Goal: Information Seeking & Learning: Learn about a topic

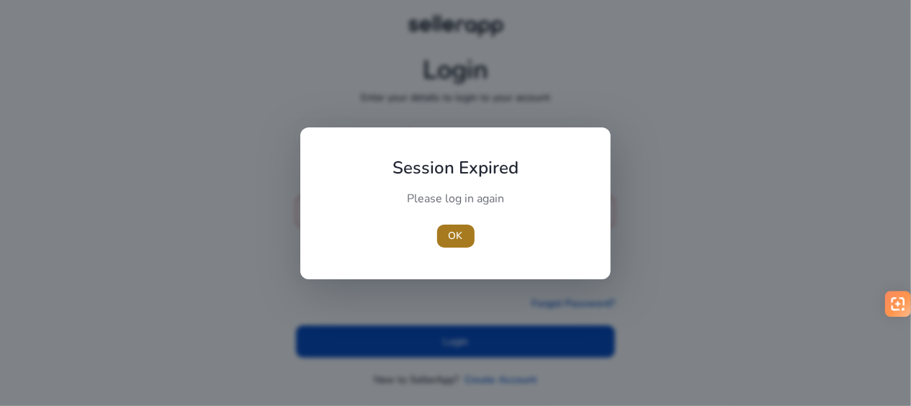
click at [450, 236] on span "OK" at bounding box center [456, 235] width 14 height 15
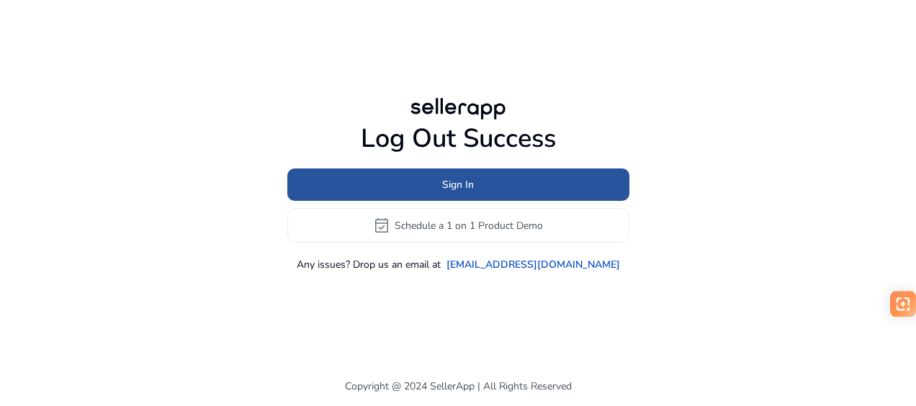
click at [457, 191] on span "Sign In" at bounding box center [458, 184] width 32 height 15
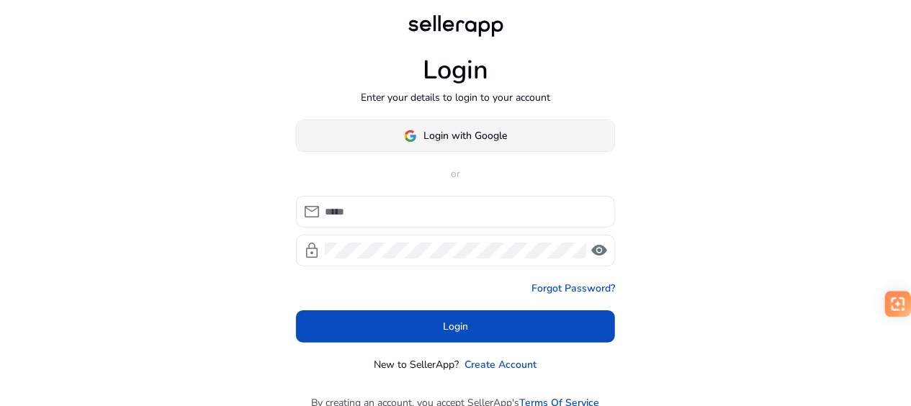
click at [460, 150] on span at bounding box center [456, 136] width 318 height 35
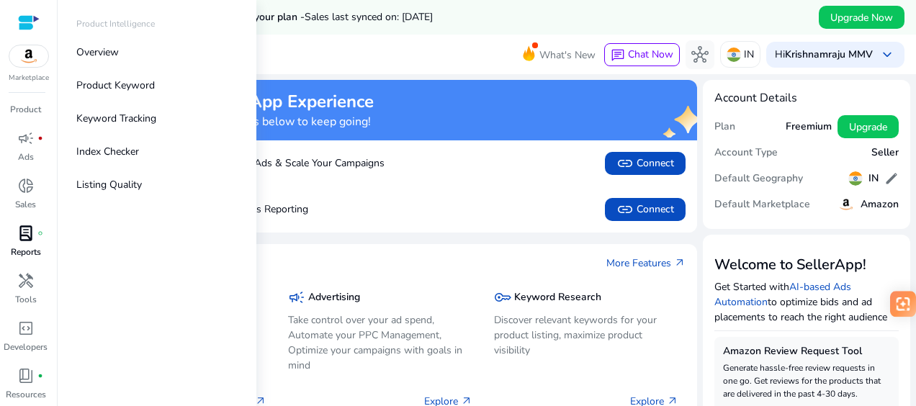
scroll to position [23, 0]
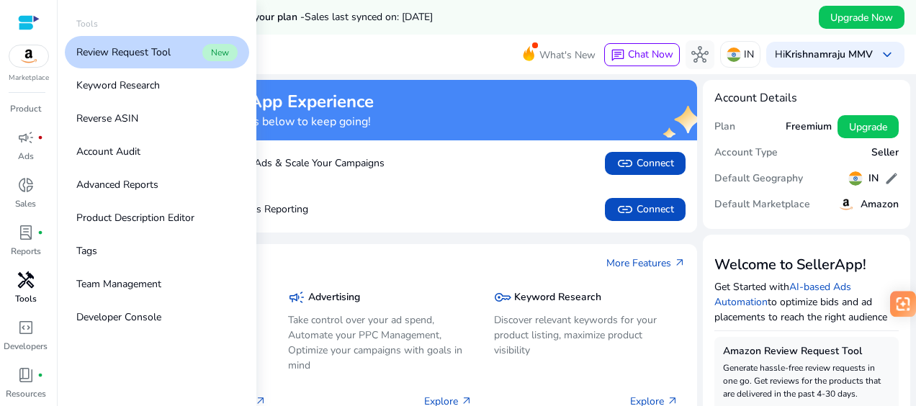
click at [24, 286] on span "handyman" at bounding box center [25, 280] width 17 height 17
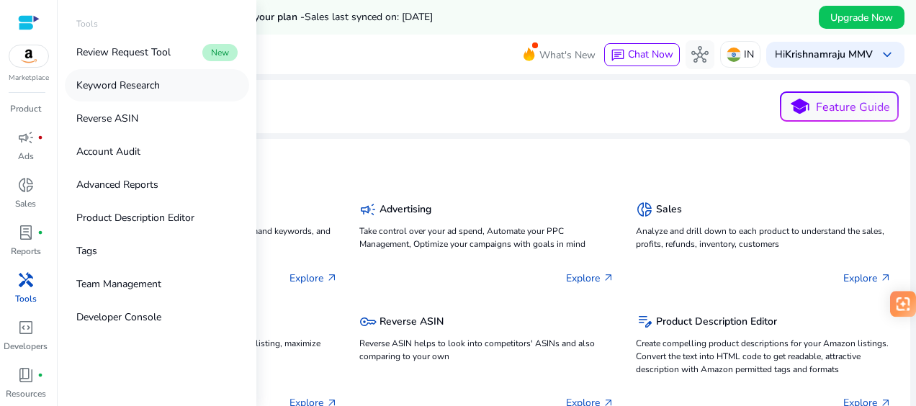
click at [131, 86] on p "Keyword Research" at bounding box center [118, 85] width 84 height 15
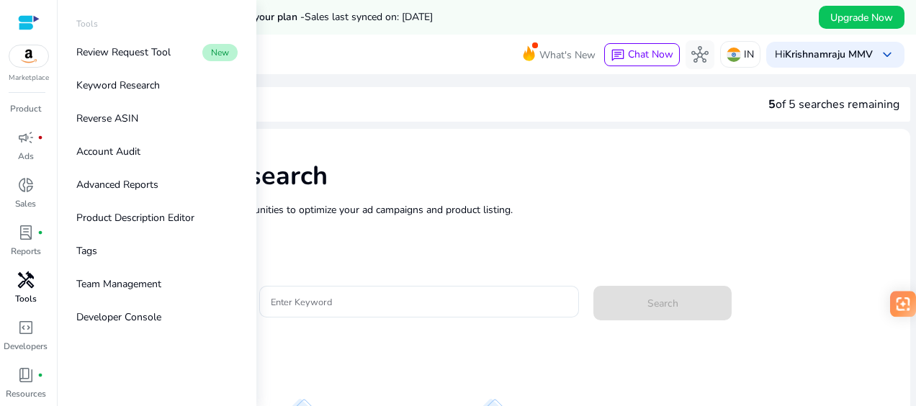
click at [30, 289] on span "handyman" at bounding box center [25, 280] width 17 height 17
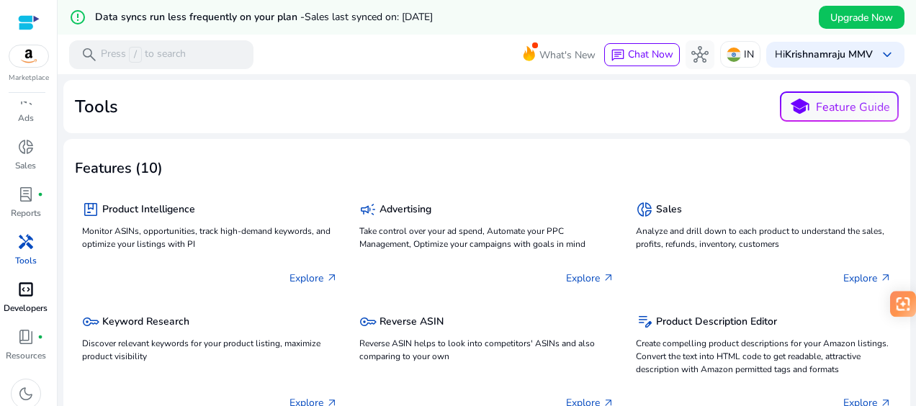
scroll to position [69, 0]
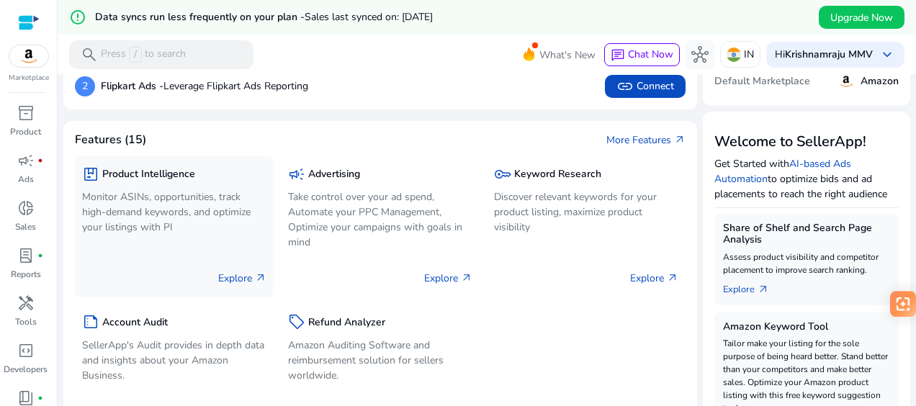
scroll to position [196, 0]
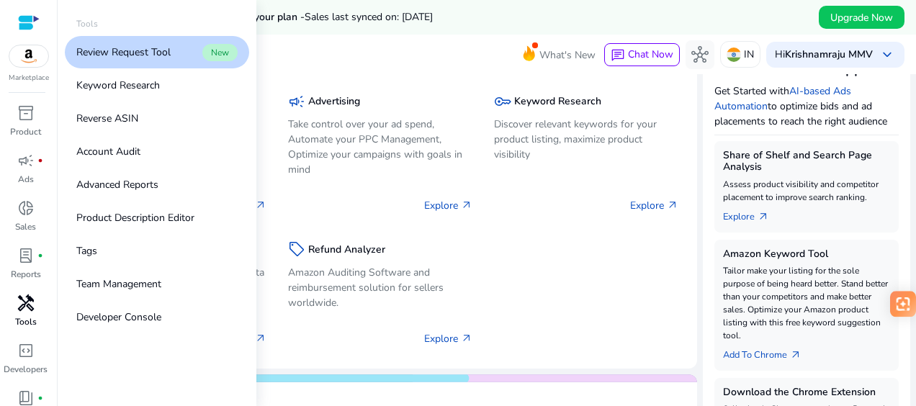
click at [35, 298] on div "handyman" at bounding box center [26, 303] width 40 height 23
